Goal: Find specific page/section: Find specific page/section

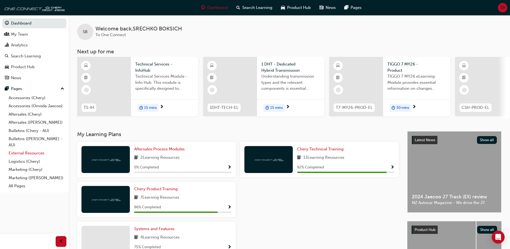
click at [28, 152] on link "External Resources" at bounding box center [36, 153] width 60 height 8
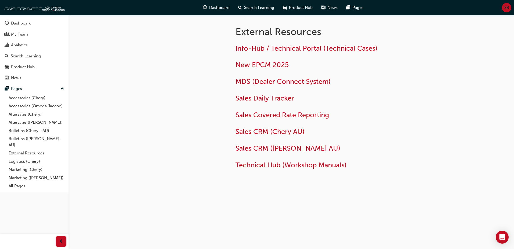
click at [180, 63] on div at bounding box center [178, 104] width 97 height 179
click at [199, 56] on div at bounding box center [178, 104] width 97 height 179
click at [20, 137] on link "Bulletins ([PERSON_NAME] - AU)" at bounding box center [36, 142] width 60 height 14
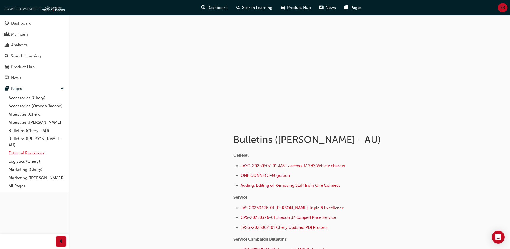
click at [25, 152] on link "External Resources" at bounding box center [36, 153] width 60 height 8
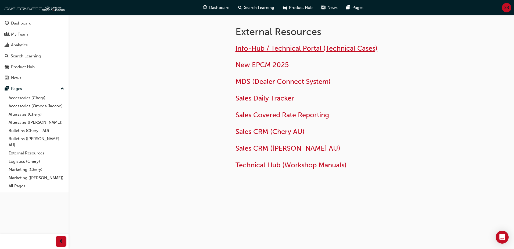
click at [275, 49] on span "Info-Hub / Technical Portal (Technical Cases)" at bounding box center [307, 48] width 142 height 8
